Goal: Task Accomplishment & Management: Use online tool/utility

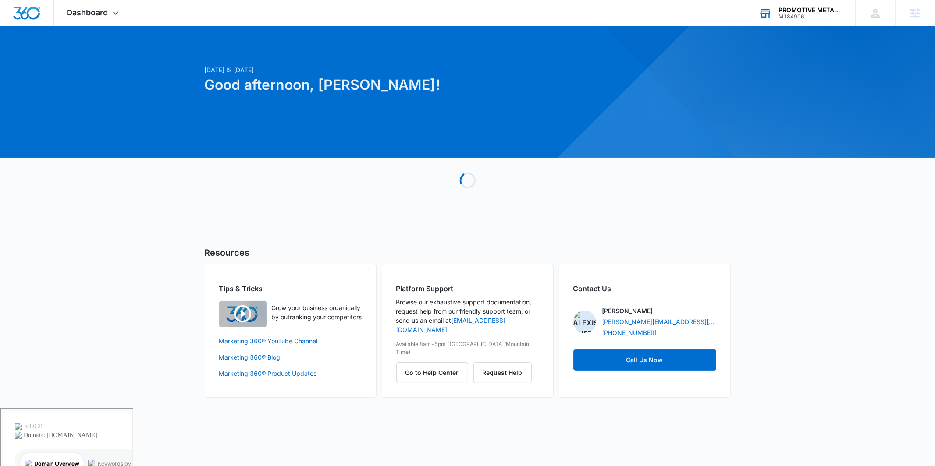
click at [801, 15] on div "M184906" at bounding box center [810, 17] width 64 height 6
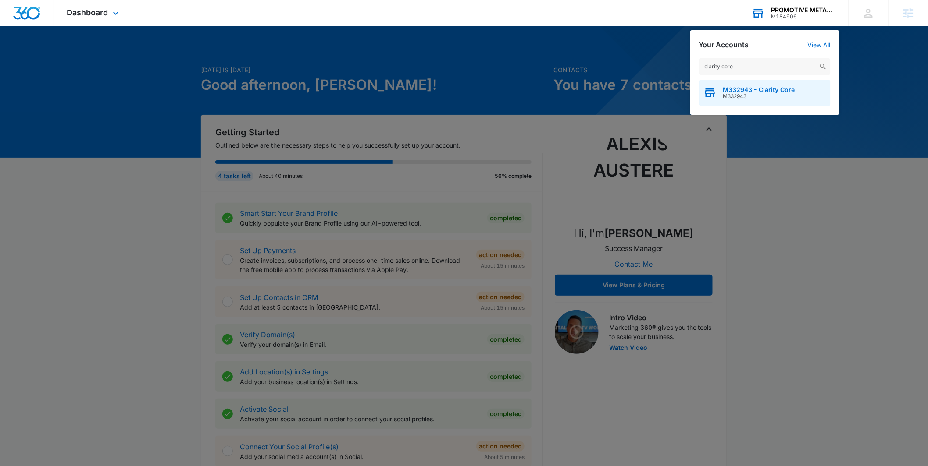
type input "clarity core"
click at [732, 97] on span "M332943" at bounding box center [759, 96] width 72 height 6
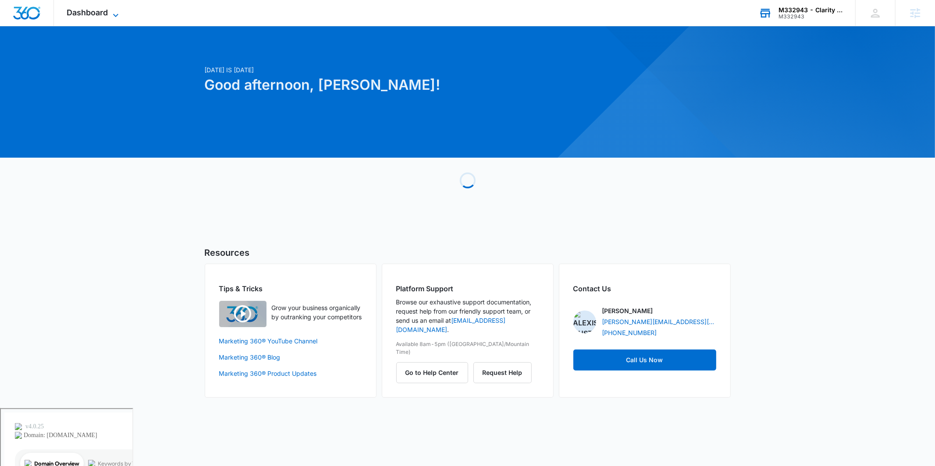
click at [111, 16] on icon at bounding box center [115, 15] width 11 height 11
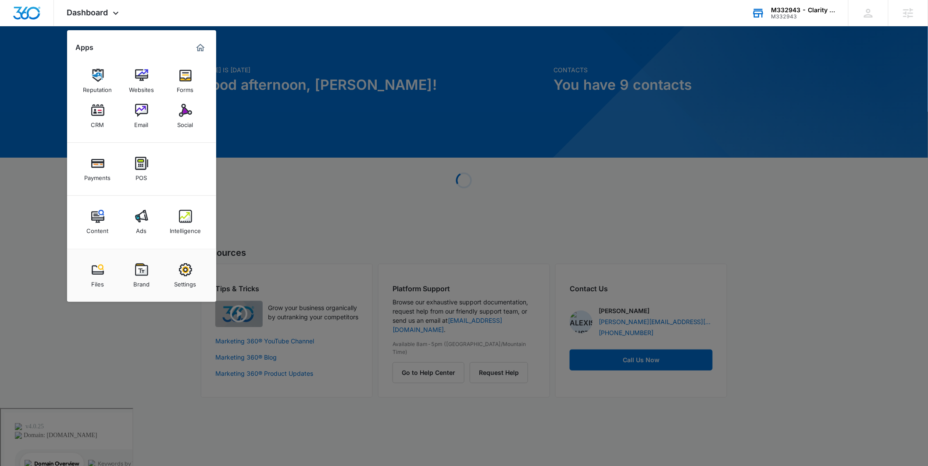
click at [90, 213] on link "Content" at bounding box center [97, 222] width 33 height 33
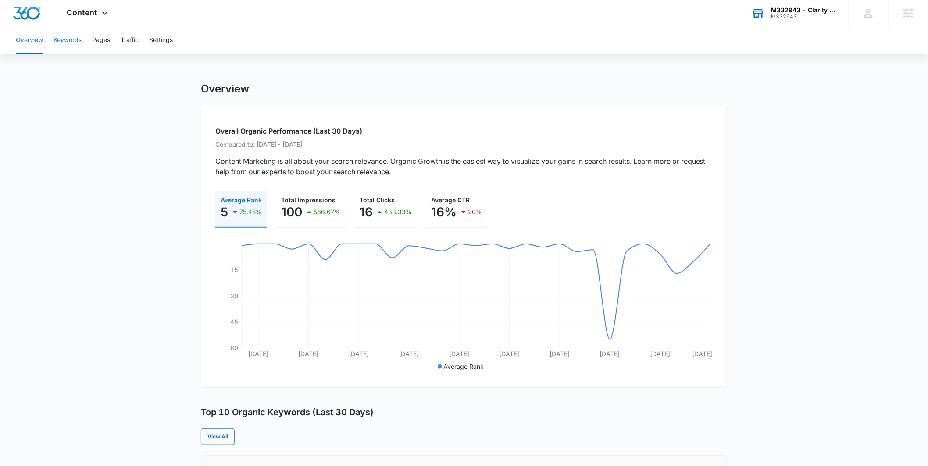
click at [72, 44] on button "Keywords" at bounding box center [67, 40] width 28 height 28
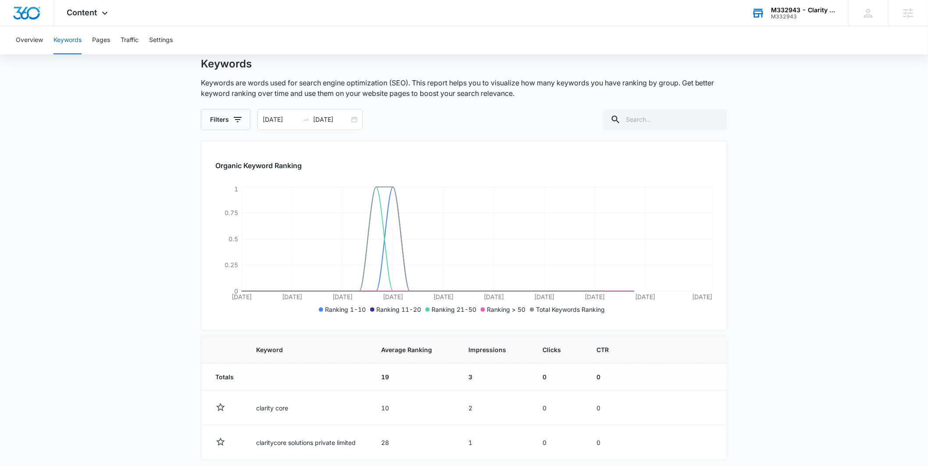
scroll to position [60, 0]
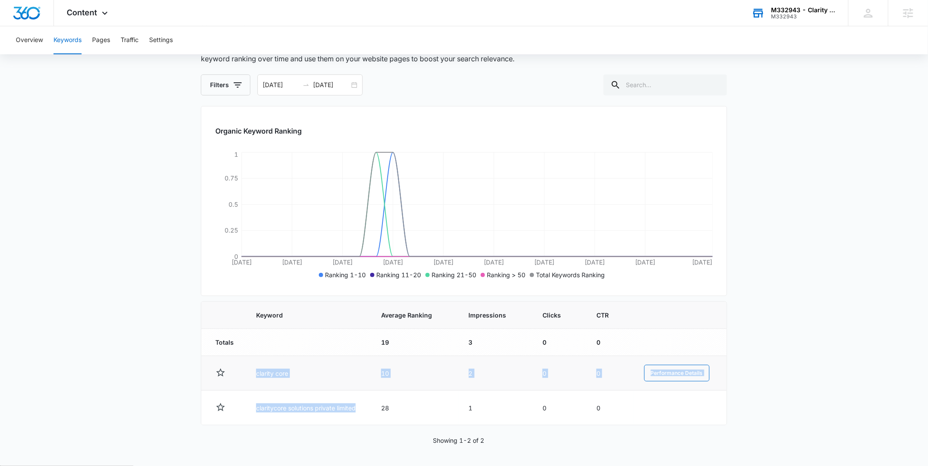
drag, startPoint x: 335, startPoint y: 401, endPoint x: 251, endPoint y: 370, distance: 89.7
click at [251, 370] on tbody "Totals 19 3 0 0 clarity core 10 2 0 0 Performance Details claritycore solutions…" at bounding box center [463, 377] width 525 height 96
click at [144, 340] on main "Keywords Keywords are words used for search engine optimization (SEO). This rep…" at bounding box center [464, 245] width 928 height 444
drag, startPoint x: 276, startPoint y: 375, endPoint x: 262, endPoint y: 377, distance: 14.1
click at [262, 377] on td "clarity core" at bounding box center [307, 373] width 124 height 35
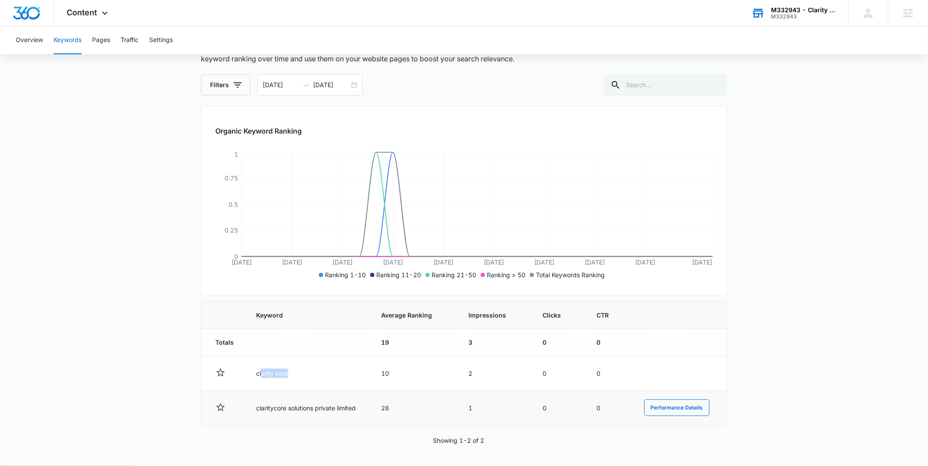
click at [256, 391] on td "claritycore solutions private limited" at bounding box center [307, 408] width 124 height 35
drag, startPoint x: 253, startPoint y: 407, endPoint x: 360, endPoint y: 406, distance: 106.5
click at [359, 406] on td "claritycore solutions private limited" at bounding box center [307, 408] width 124 height 35
click at [124, 267] on main "Keywords Keywords are words used for search engine optimization (SEO). This rep…" at bounding box center [464, 245] width 928 height 444
drag, startPoint x: 255, startPoint y: 374, endPoint x: 300, endPoint y: 372, distance: 45.2
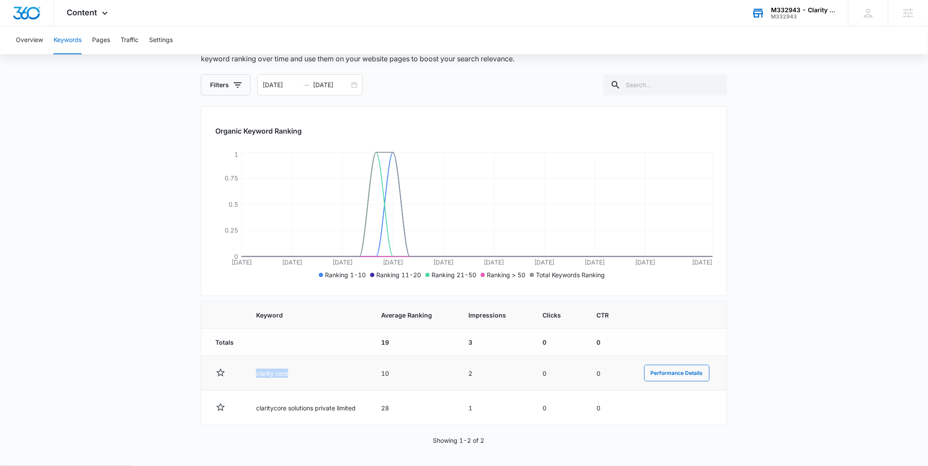
click at [300, 372] on td "clarity core" at bounding box center [307, 373] width 124 height 35
click at [273, 392] on td "claritycore solutions private limited" at bounding box center [307, 408] width 124 height 35
drag, startPoint x: 256, startPoint y: 402, endPoint x: 343, endPoint y: 380, distance: 89.5
click at [362, 405] on td "claritycore solutions private limited" at bounding box center [307, 408] width 124 height 35
click at [127, 221] on main "Keywords Keywords are words used for search engine optimization (SEO). This rep…" at bounding box center [464, 245] width 928 height 444
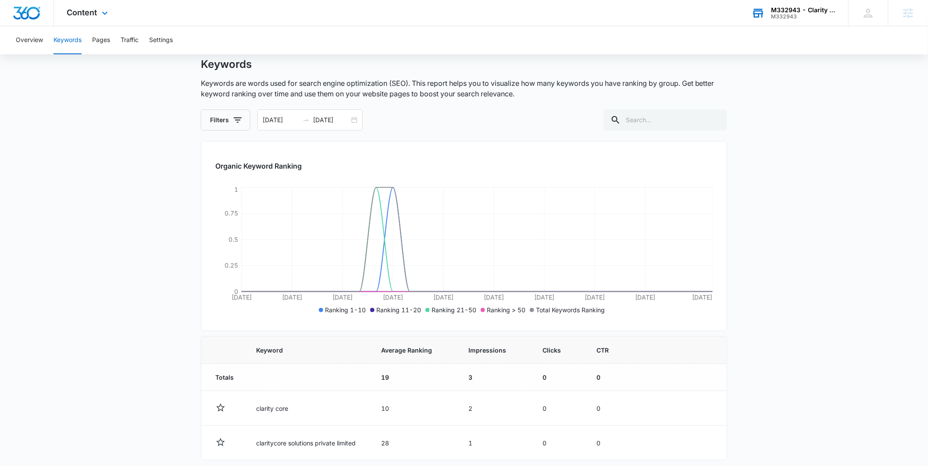
scroll to position [0, 0]
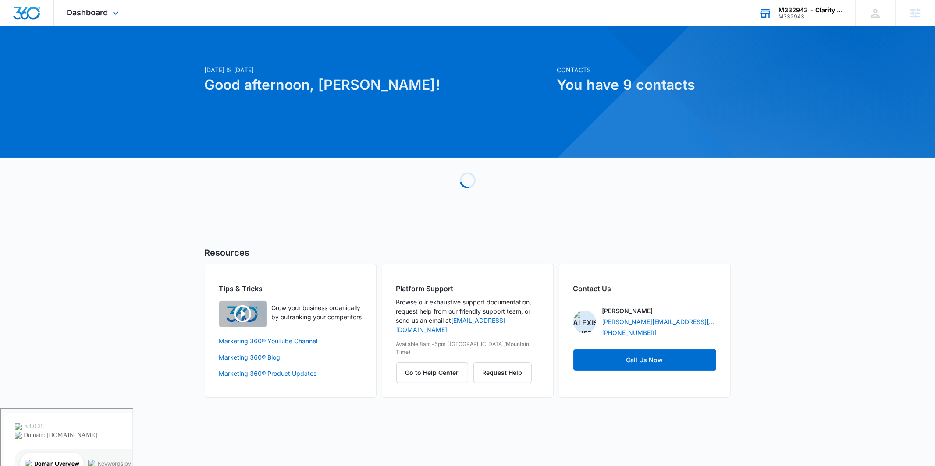
click at [784, 8] on div "M332943 - Clarity Core" at bounding box center [810, 10] width 64 height 7
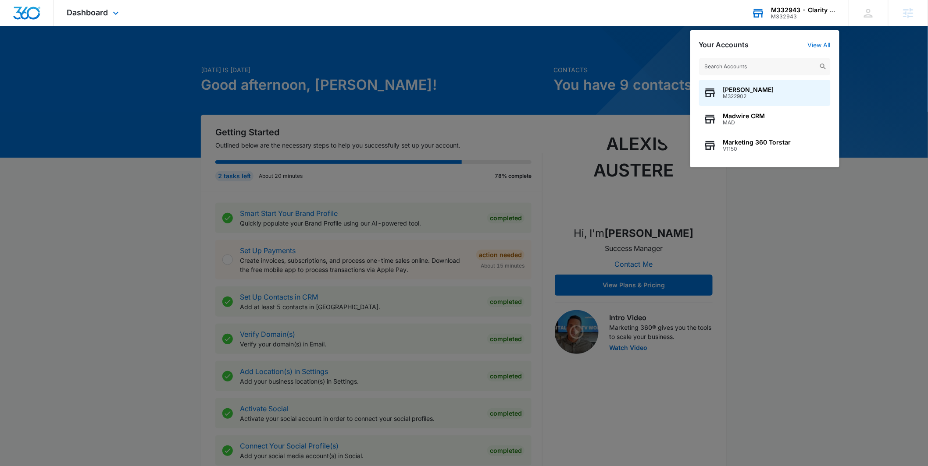
click at [749, 67] on input "text" at bounding box center [765, 67] width 132 height 18
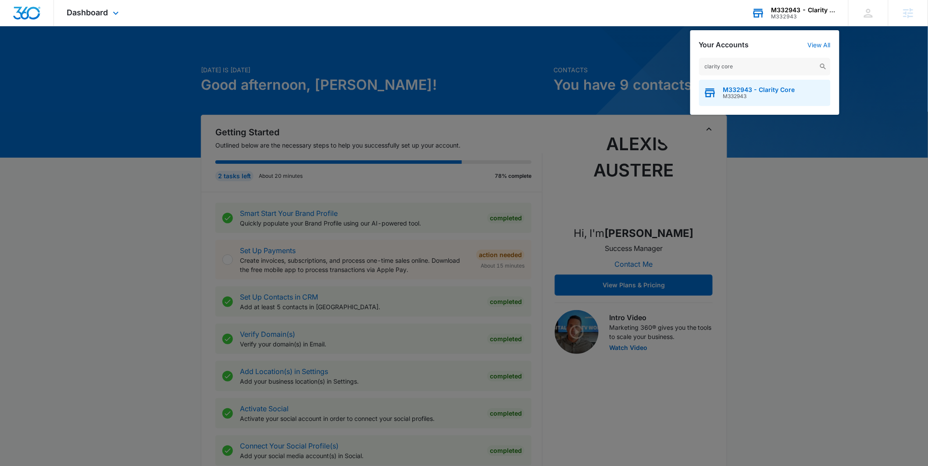
type input "clarity core"
click at [745, 97] on span "M332943" at bounding box center [759, 96] width 72 height 6
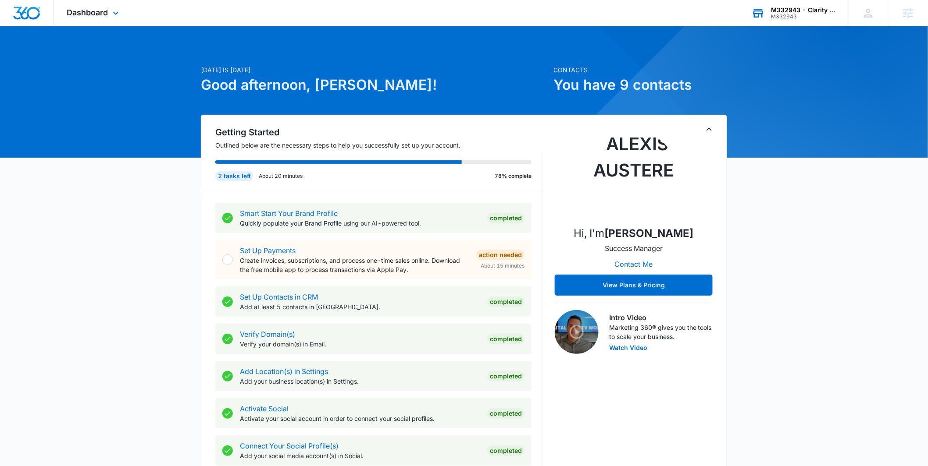
click at [783, 17] on div "M332943" at bounding box center [803, 17] width 64 height 6
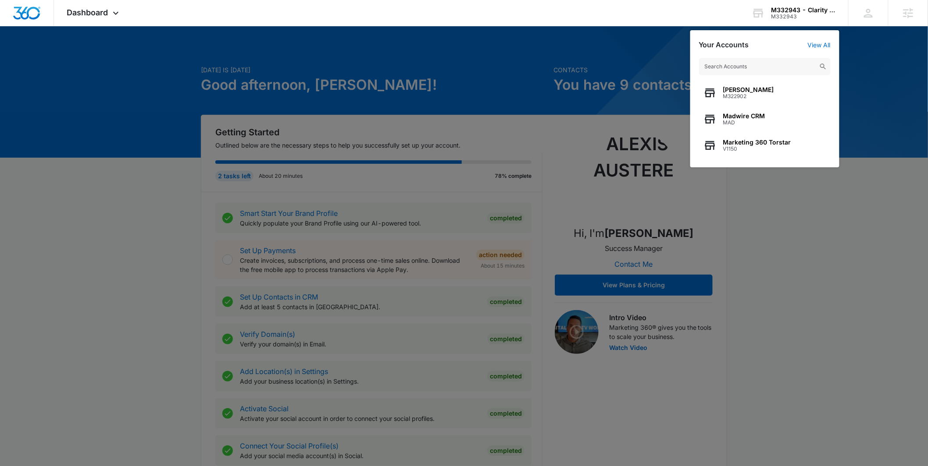
click at [737, 58] on input "text" at bounding box center [765, 67] width 132 height 18
click at [596, 26] on div "Dashboard Apps Reputation Websites Forms CRM Email Social Payments POS Content …" at bounding box center [464, 13] width 928 height 26
click at [95, 7] on div "Dashboard Apps Reputation Websites Forms CRM Email Social Payments POS Content …" at bounding box center [94, 13] width 80 height 26
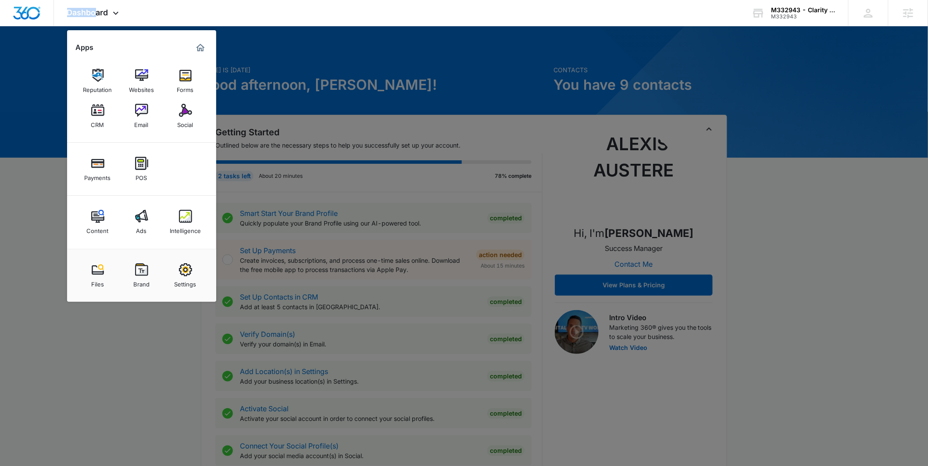
click at [173, 220] on link "Intelligence" at bounding box center [185, 222] width 33 height 33
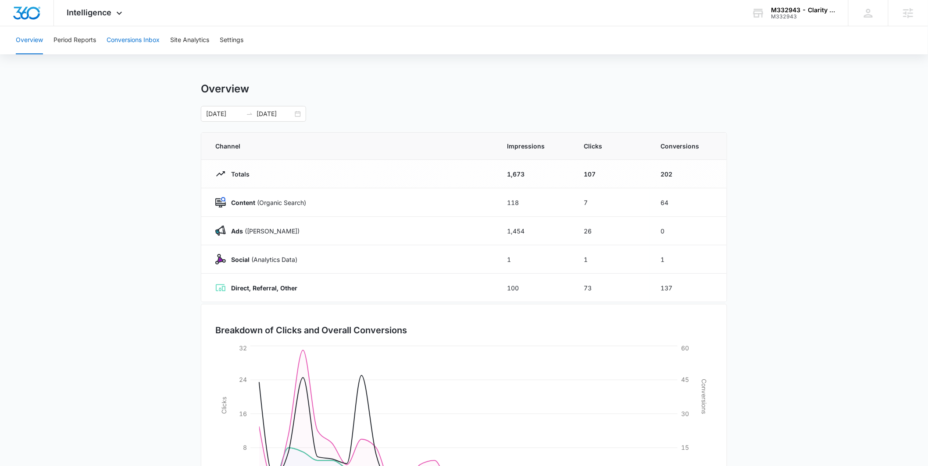
click at [142, 42] on button "Conversions Inbox" at bounding box center [133, 40] width 53 height 28
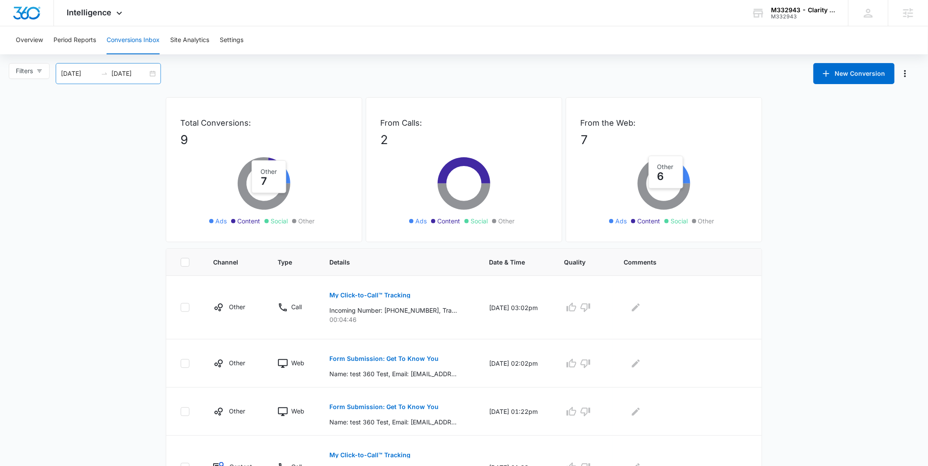
click at [152, 74] on div "08/16/2025 09/15/2025" at bounding box center [108, 73] width 105 height 21
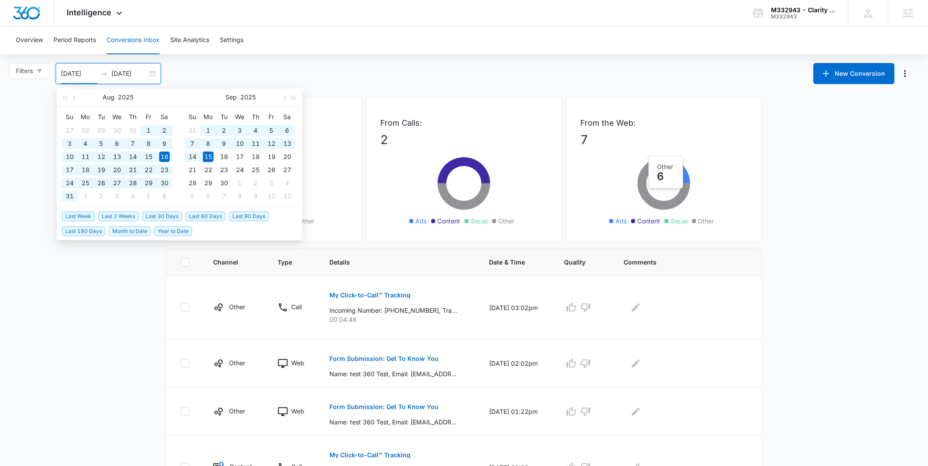
click at [87, 227] on span "Last 180 Days" at bounding box center [83, 232] width 43 height 10
type input "03/19/2025"
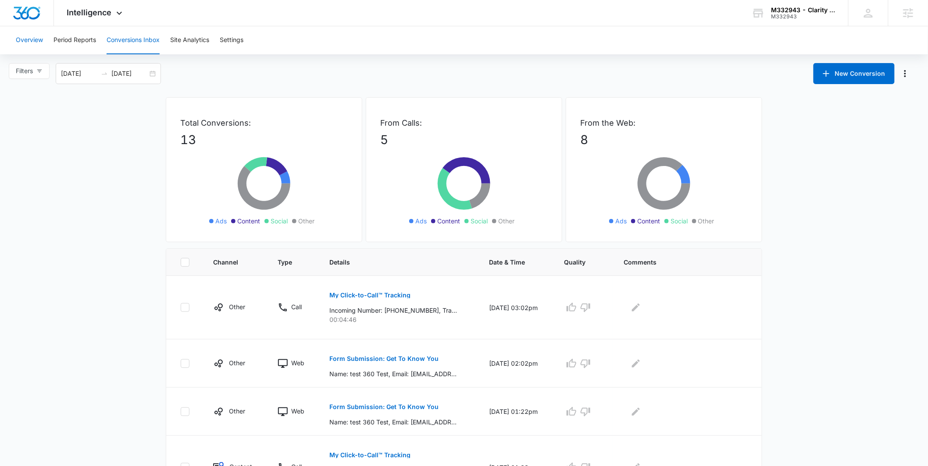
click at [42, 43] on button "Overview" at bounding box center [29, 40] width 27 height 28
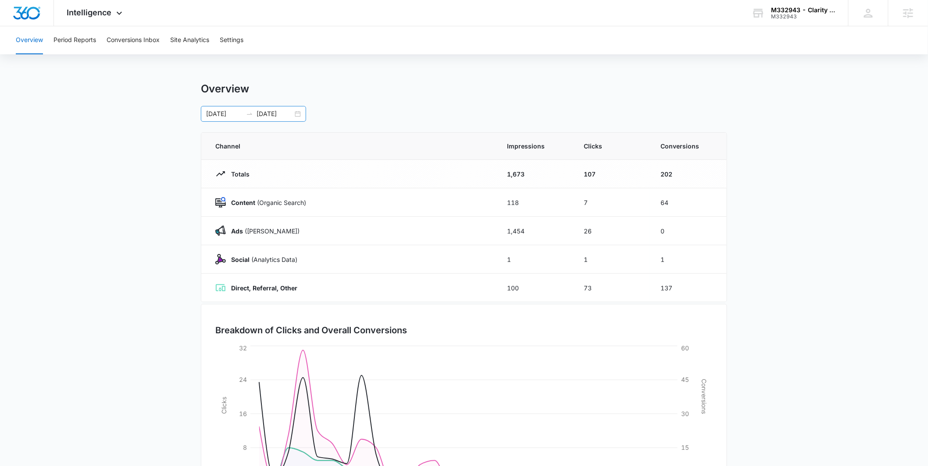
click at [301, 115] on div "09/02/2025 09/30/2025" at bounding box center [253, 114] width 105 height 16
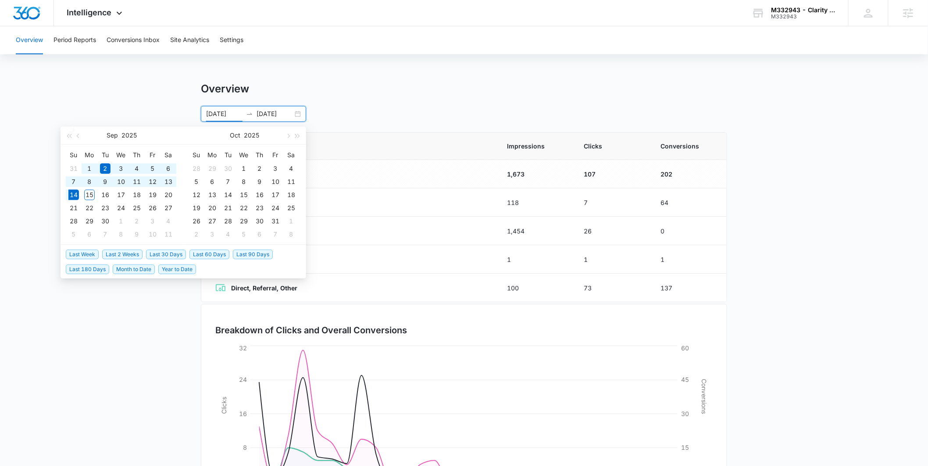
click at [102, 270] on span "Last 180 Days" at bounding box center [87, 270] width 43 height 10
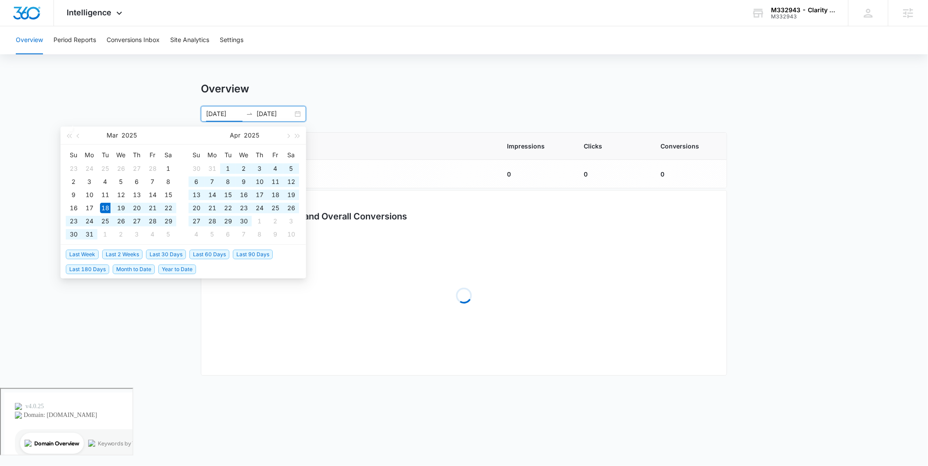
type input "03/18/2025"
type input "09/14/2025"
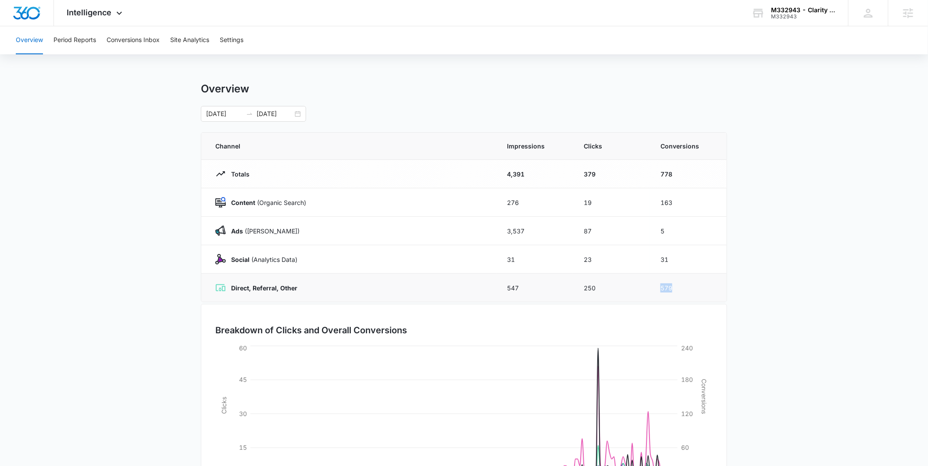
drag, startPoint x: 658, startPoint y: 289, endPoint x: 685, endPoint y: 291, distance: 27.2
click at [685, 291] on td "579" at bounding box center [688, 288] width 77 height 28
click at [772, 271] on main "Overview 03/18/2025 09/14/2025 Mar 2025 Su Mo Tu We Th Fr Sa 23 24 25 26 27 28 …" at bounding box center [464, 312] width 928 height 460
drag, startPoint x: 639, startPoint y: 284, endPoint x: 721, endPoint y: 293, distance: 82.0
click at [721, 293] on tr "Direct, Referral, Other 547 250 579" at bounding box center [463, 288] width 525 height 28
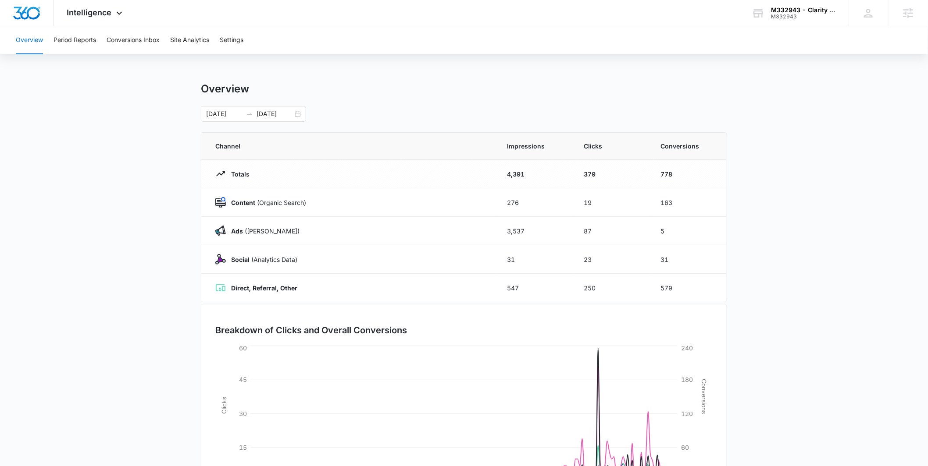
click at [754, 276] on main "Overview 03/18/2025 09/14/2025 Mar 2025 Su Mo Tu We Th Fr Sa 23 24 25 26 27 28 …" at bounding box center [464, 312] width 928 height 460
click at [123, 44] on button "Conversions Inbox" at bounding box center [133, 40] width 53 height 28
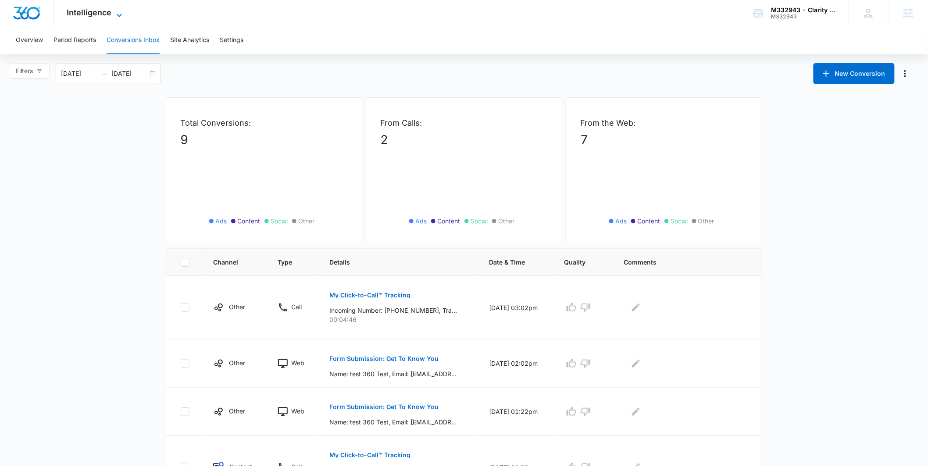
click at [109, 10] on span "Intelligence" at bounding box center [89, 12] width 45 height 9
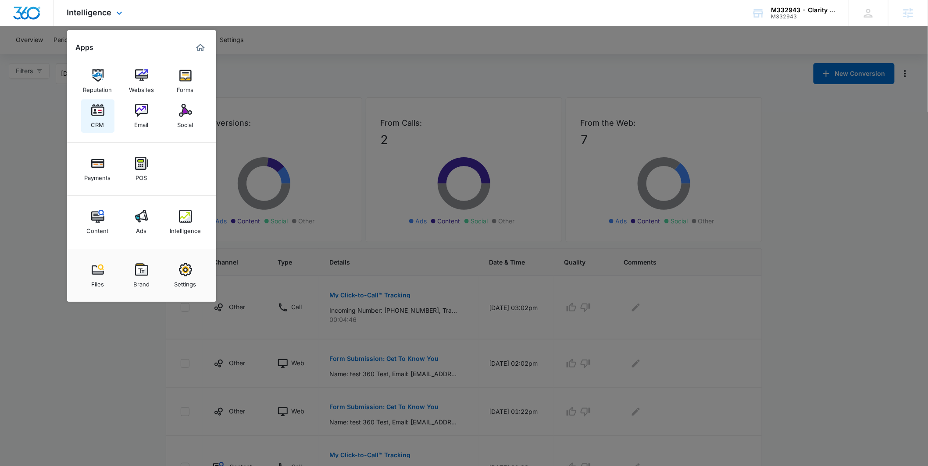
click at [99, 120] on div "CRM" at bounding box center [97, 122] width 13 height 11
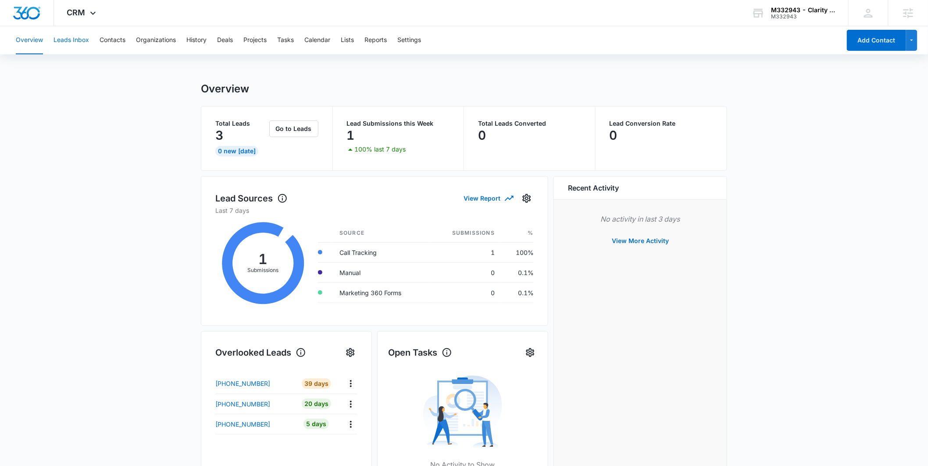
click at [82, 48] on button "Leads Inbox" at bounding box center [71, 40] width 36 height 28
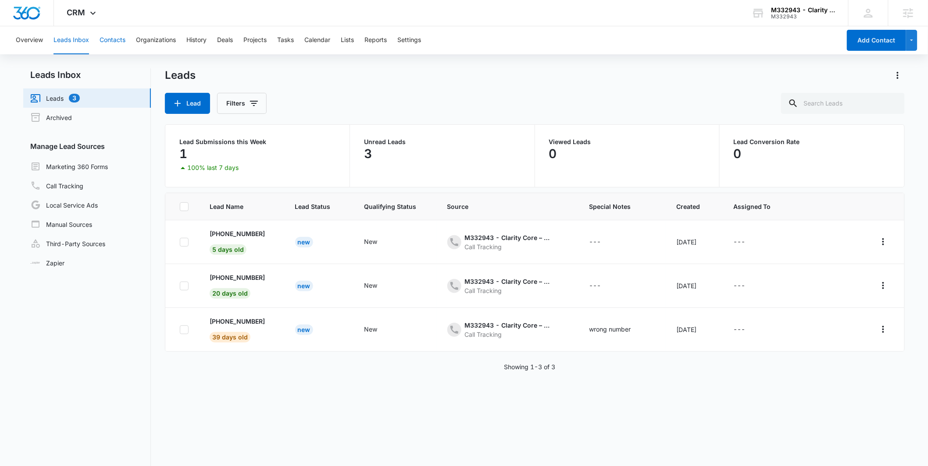
click at [113, 39] on button "Contacts" at bounding box center [113, 40] width 26 height 28
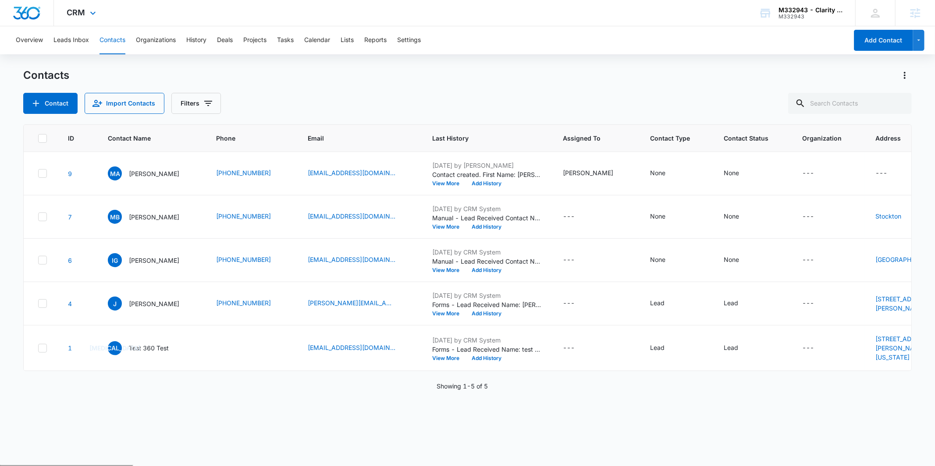
drag, startPoint x: 93, startPoint y: 19, endPoint x: 92, endPoint y: 25, distance: 5.3
click at [93, 19] on div "CRM Apps Reputation Websites Forms CRM Email Social Payments POS Content Ads In…" at bounding box center [82, 13] width 57 height 26
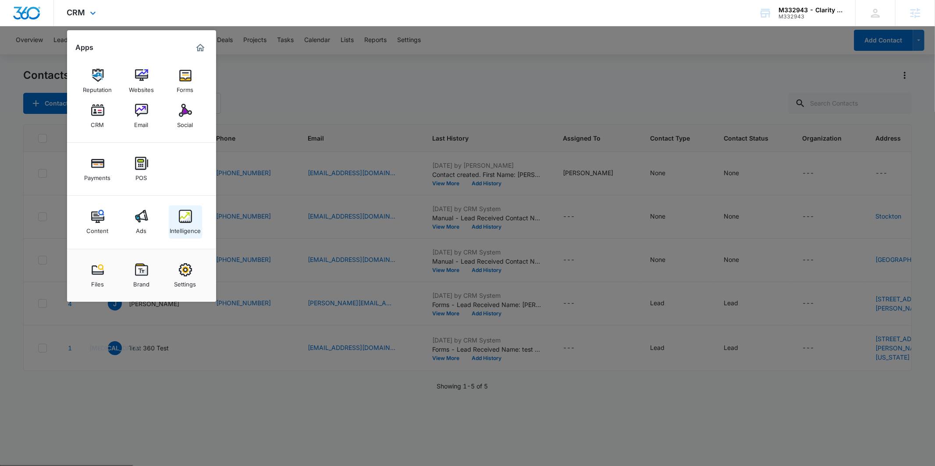
click at [187, 227] on div "Intelligence" at bounding box center [185, 228] width 31 height 11
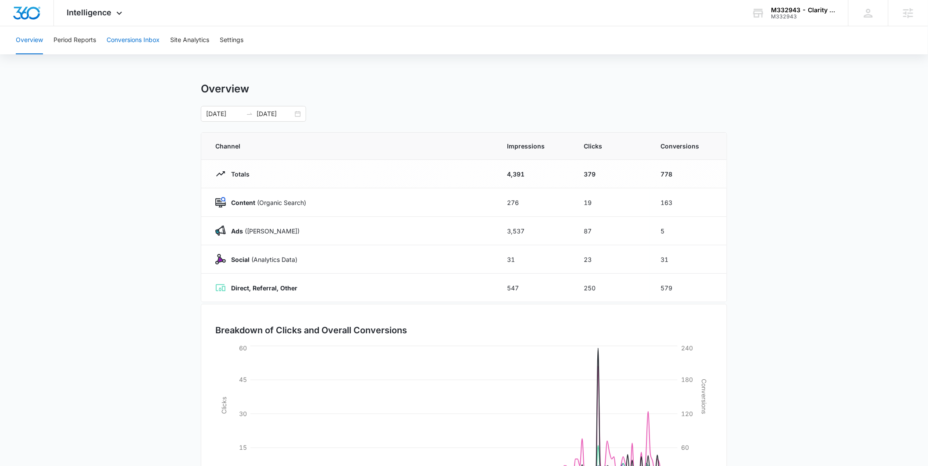
click at [139, 39] on button "Conversions Inbox" at bounding box center [133, 40] width 53 height 28
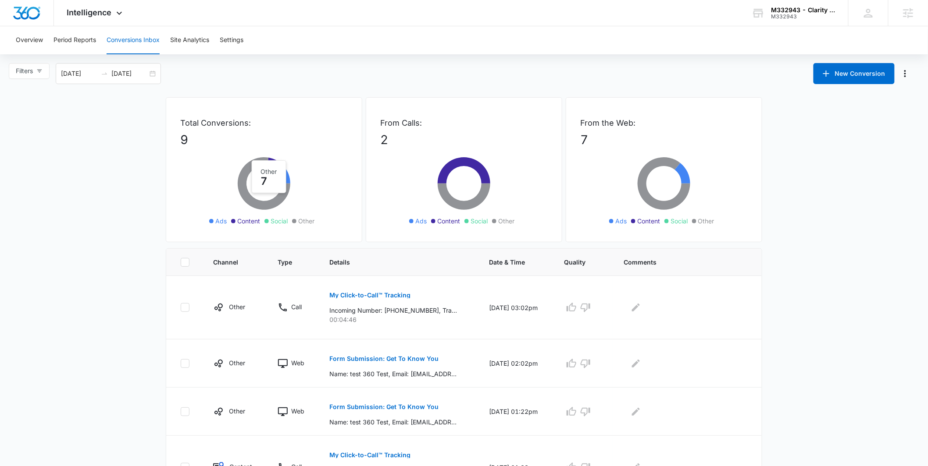
click at [46, 44] on div "Overview Period Reports Conversions Inbox Site Analytics Settings" at bounding box center [464, 40] width 906 height 28
click at [39, 41] on button "Overview" at bounding box center [29, 40] width 27 height 28
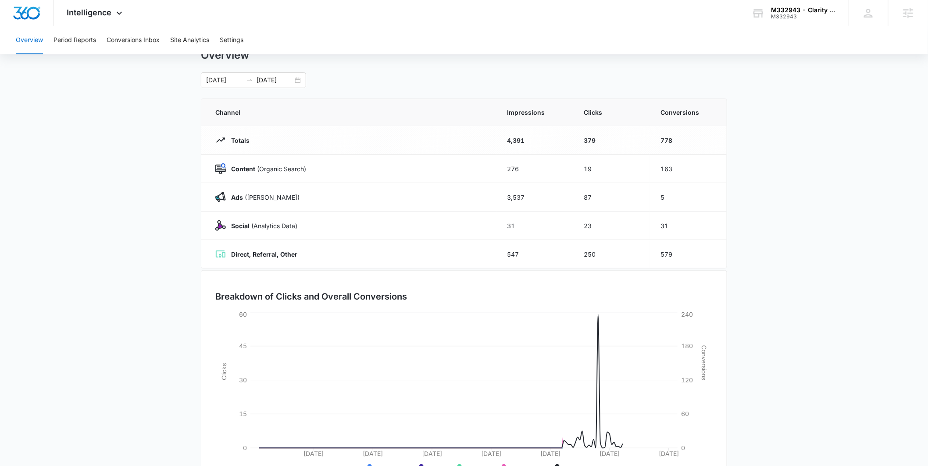
scroll to position [76, 0]
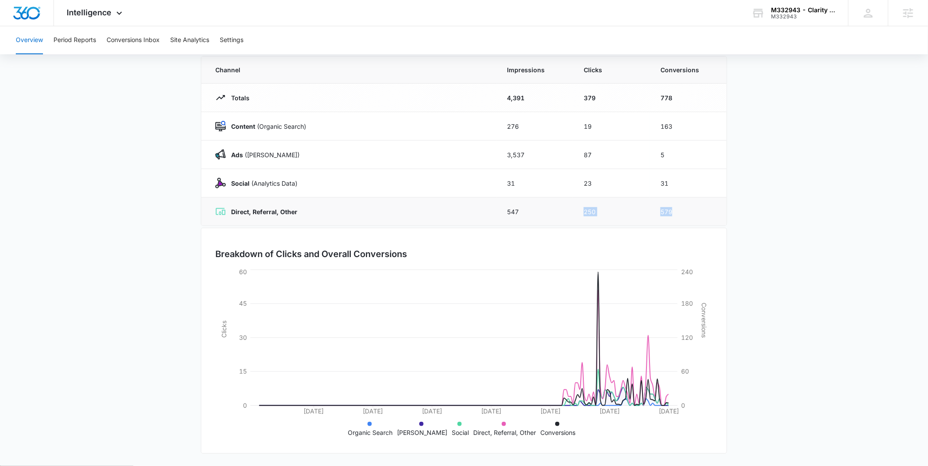
drag, startPoint x: 582, startPoint y: 212, endPoint x: 698, endPoint y: 207, distance: 116.7
click at [698, 207] on tr "Direct, Referral, Other 547 250 579" at bounding box center [463, 212] width 525 height 28
click at [713, 199] on td "579" at bounding box center [688, 212] width 77 height 28
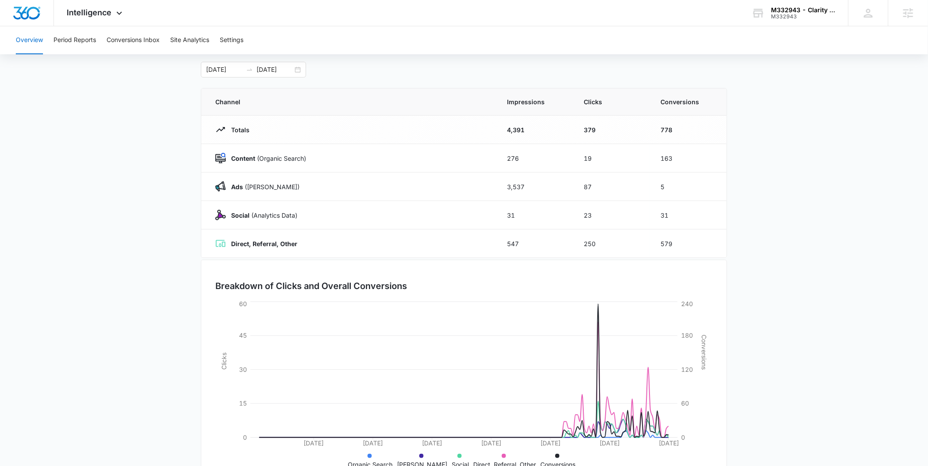
scroll to position [46, 0]
click at [190, 243] on main "Overview 03/18/2025 09/14/2025 Channel Impressions Clicks Conversions Totals 4,…" at bounding box center [464, 266] width 928 height 460
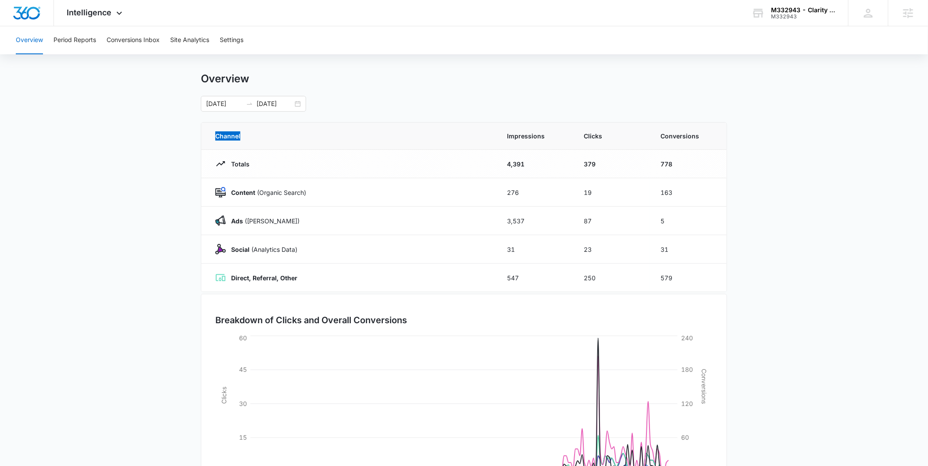
scroll to position [0, 0]
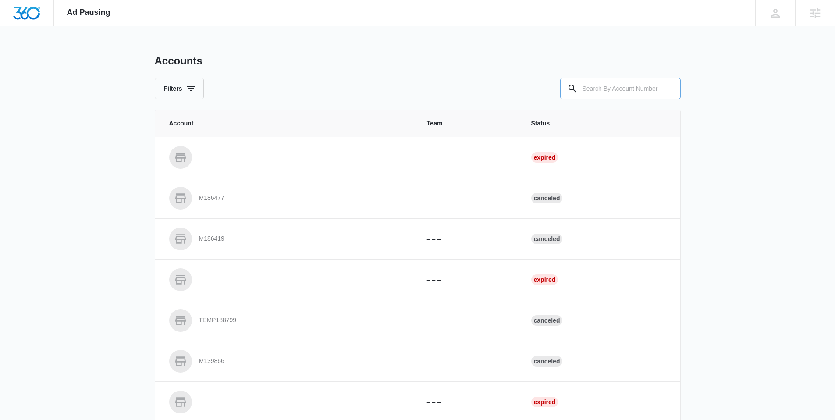
click at [600, 84] on input "text" at bounding box center [620, 88] width 121 height 21
paste input "M336511"
type input "M336511"
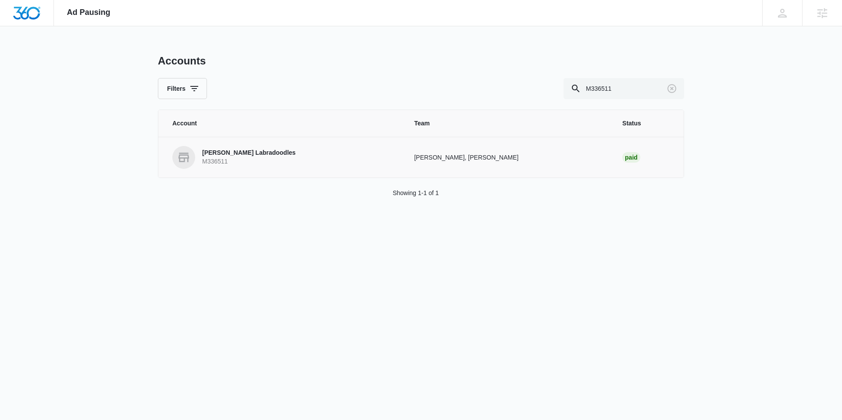
click at [273, 160] on p "M336511" at bounding box center [248, 161] width 93 height 9
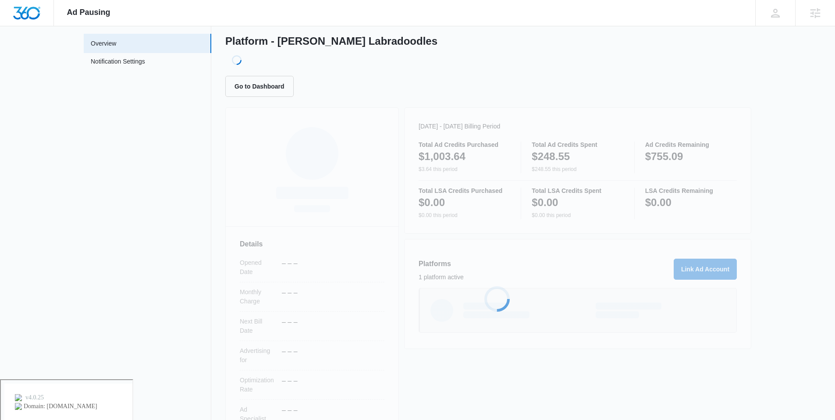
scroll to position [104, 0]
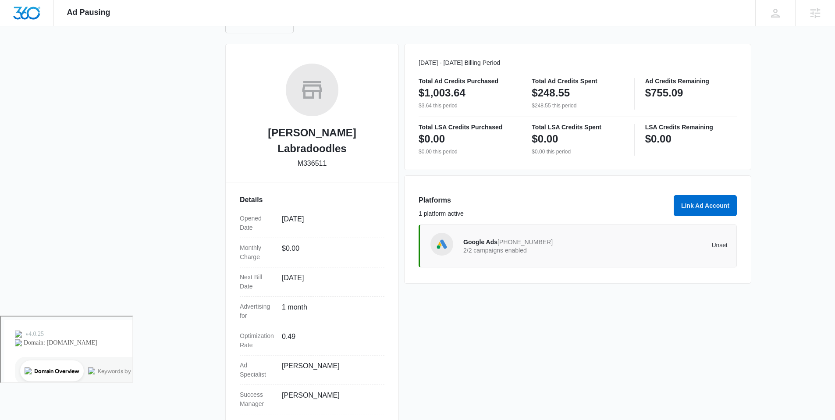
click at [484, 245] on span "Google Ads" at bounding box center [480, 241] width 34 height 7
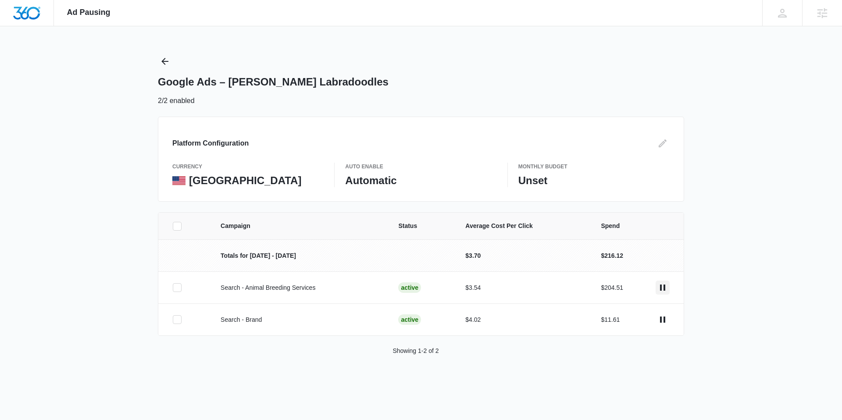
click at [660, 285] on icon "actions.pause" at bounding box center [662, 287] width 11 height 11
click at [150, 64] on div "Ad Pausing Apps Reputation Websites Forms CRM Email Social Payments POS Content…" at bounding box center [421, 210] width 842 height 420
click at [166, 61] on icon "Back" at bounding box center [164, 61] width 7 height 7
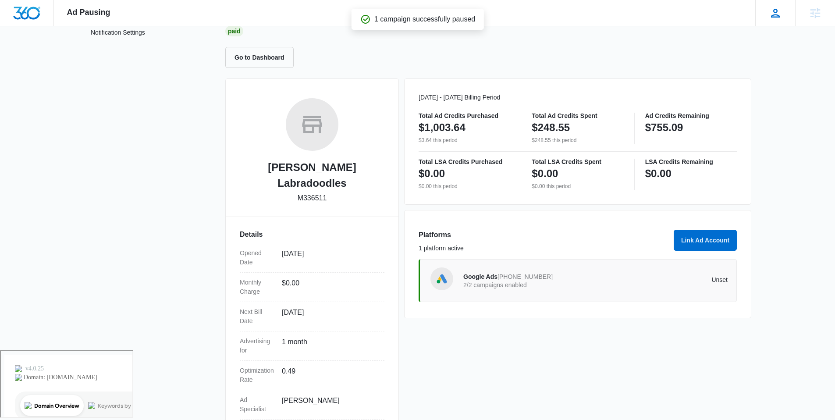
scroll to position [88, 0]
